Goal: Communication & Community: Answer question/provide support

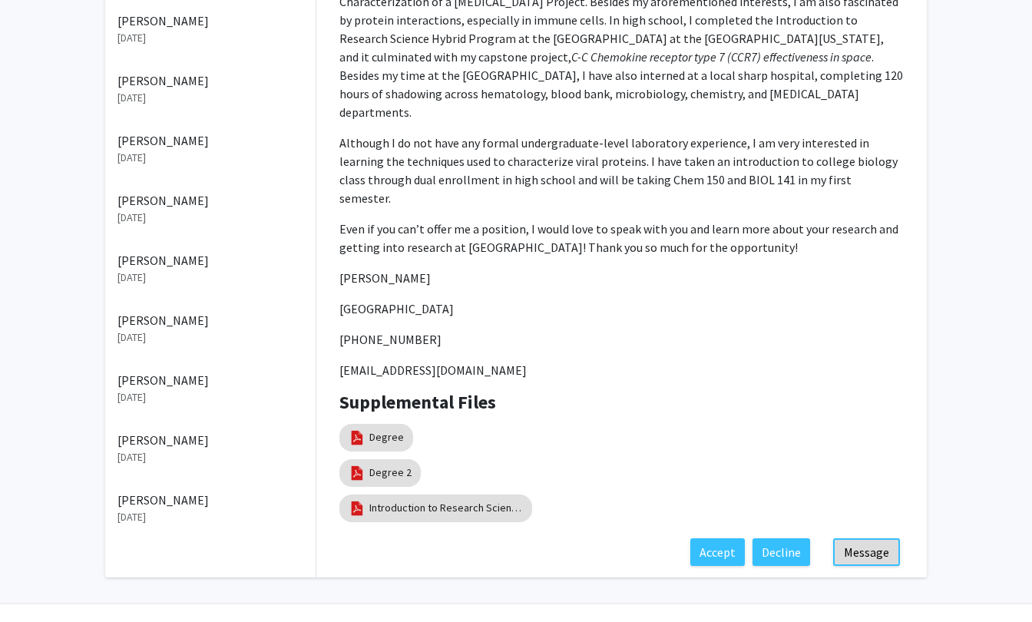
scroll to position [484, 0]
click at [868, 539] on button "Message" at bounding box center [866, 553] width 67 height 28
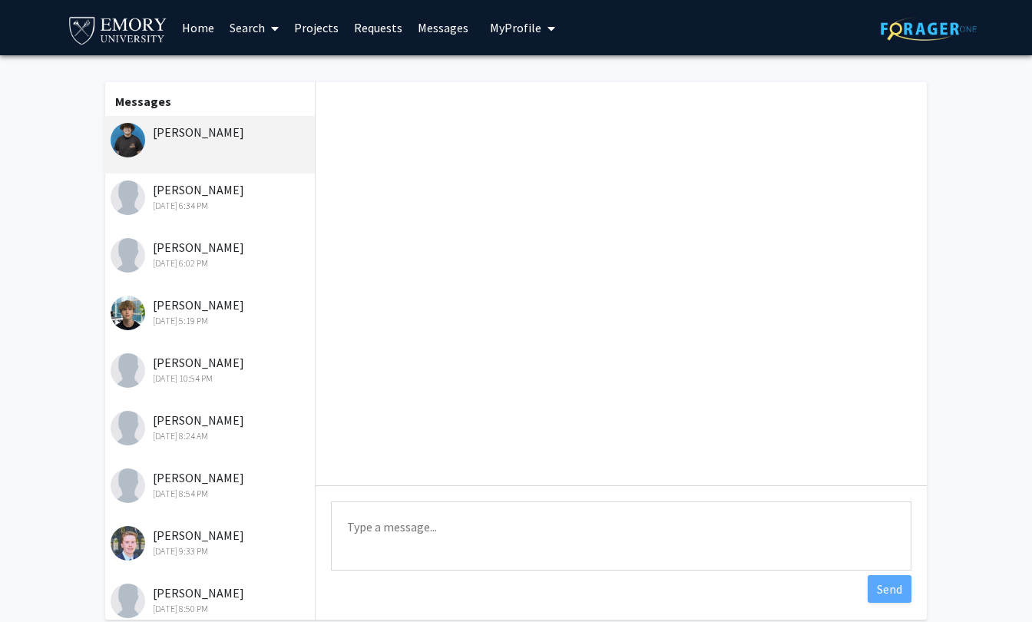
click at [354, 538] on textarea "Type a message" at bounding box center [621, 535] width 580 height 69
click at [686, 539] on textarea "Hey [PERSON_NAME], thank you for reaching out and for your interest." at bounding box center [621, 535] width 580 height 69
click at [698, 531] on textarea "Hey [PERSON_NAME], thank you for reaching out and for your interest." at bounding box center [621, 535] width 580 height 69
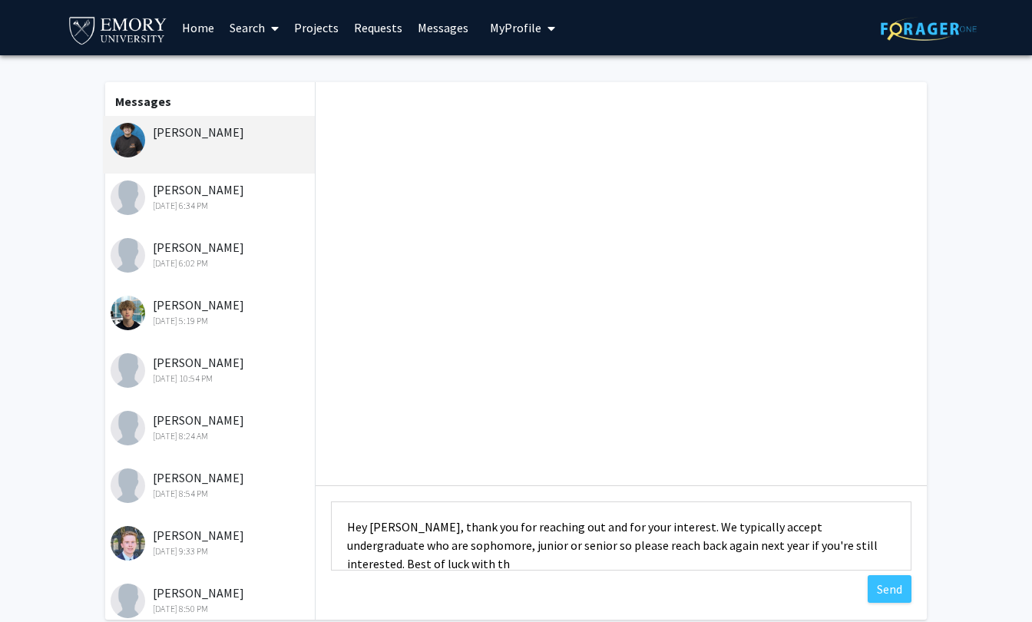
scroll to position [2, 0]
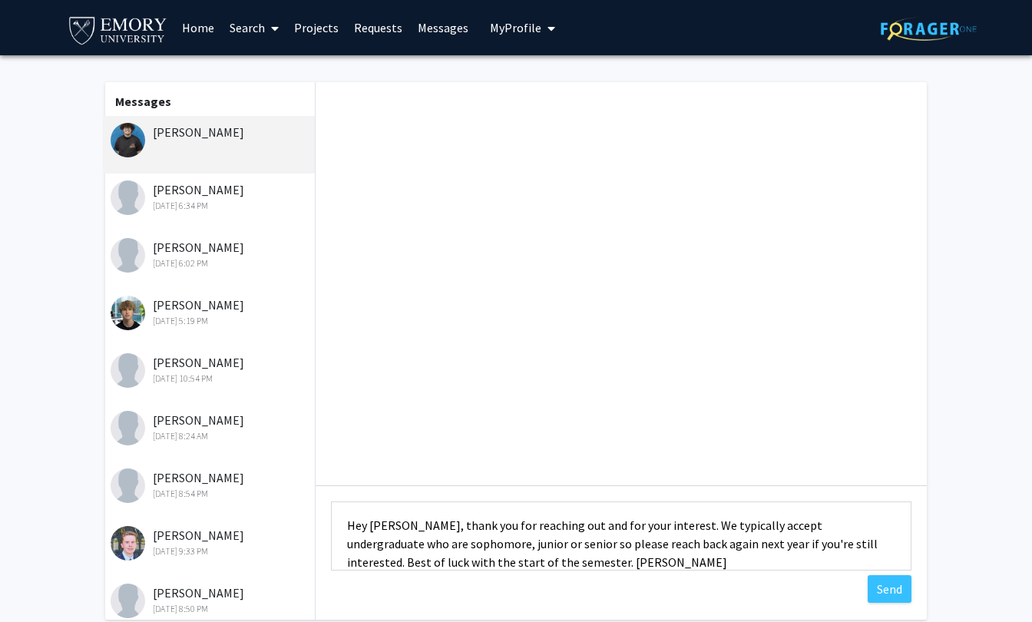
drag, startPoint x: 725, startPoint y: 528, endPoint x: 680, endPoint y: 530, distance: 44.6
click at [680, 530] on textarea "Hey [PERSON_NAME], thank you for reaching out and for your interest. We typical…" at bounding box center [621, 535] width 580 height 69
click at [580, 566] on textarea "Hey [PERSON_NAME], thank you for reaching out and for your interest. We accept …" at bounding box center [621, 535] width 580 height 69
click at [604, 566] on textarea "Hey [PERSON_NAME], thank you for reaching out and for your interest. We accept …" at bounding box center [621, 535] width 580 height 69
type textarea "Hey [PERSON_NAME], thank you for reaching out and for your interest. We accept …"
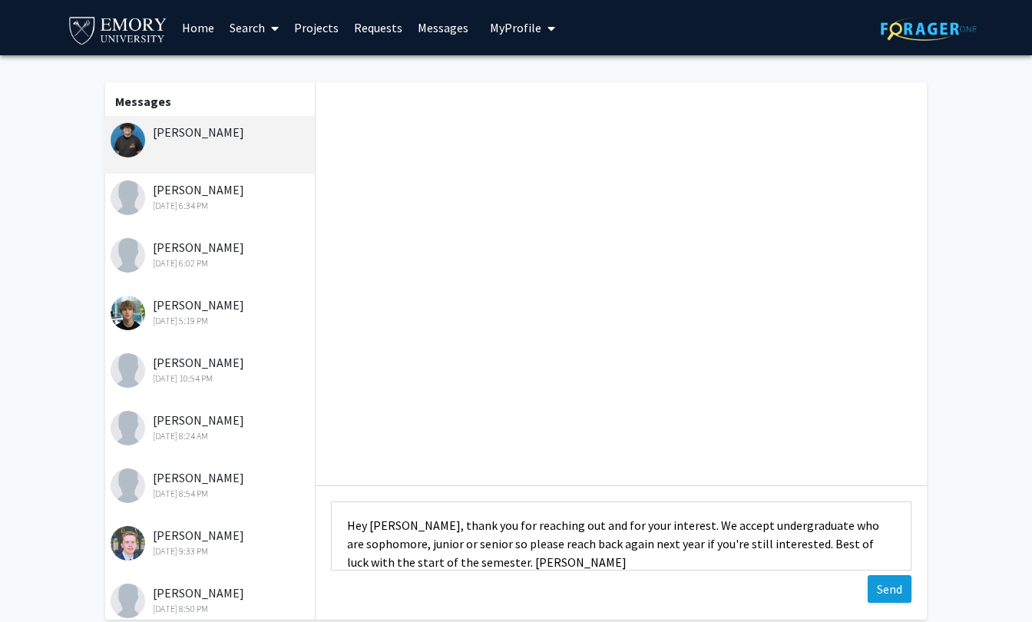
click at [899, 581] on button "Send" at bounding box center [890, 589] width 44 height 28
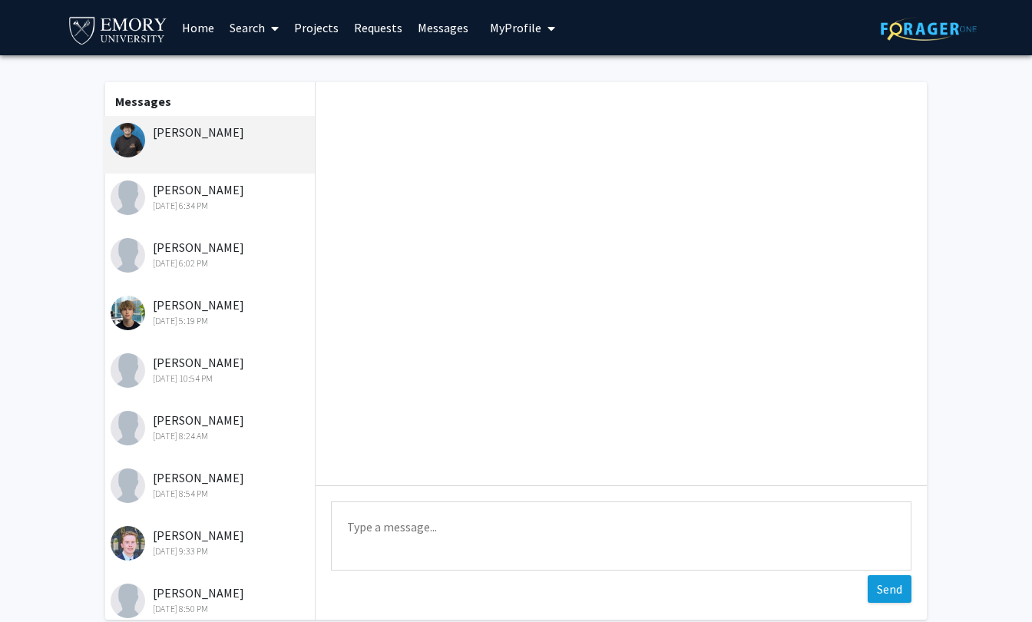
scroll to position [0, 0]
